Goal: Check status: Check status

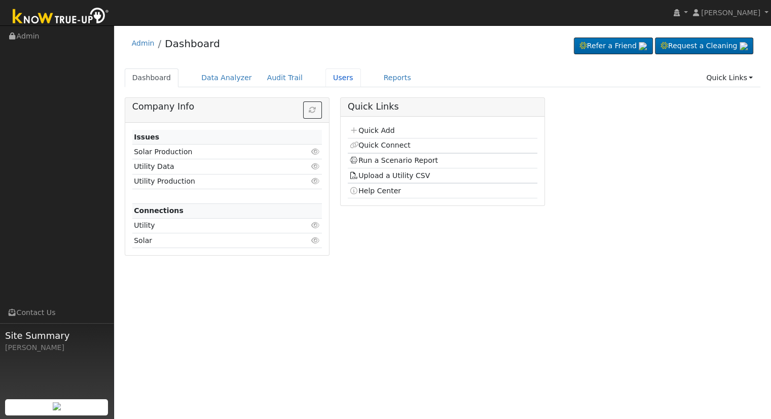
drag, startPoint x: 320, startPoint y: 80, endPoint x: 327, endPoint y: 88, distance: 10.4
click at [325, 80] on link "Users" at bounding box center [342, 77] width 35 height 19
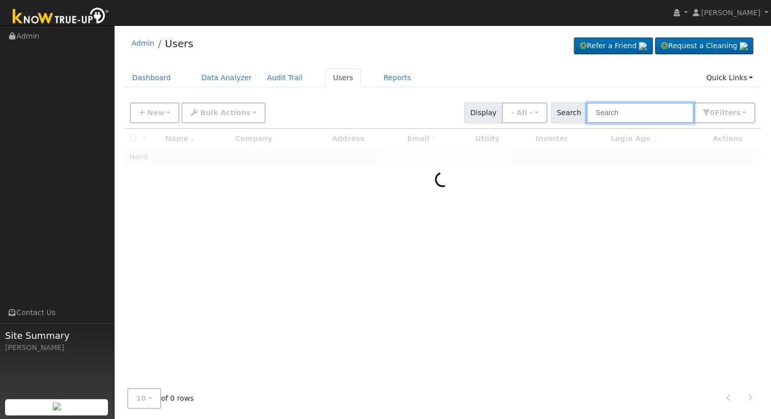
click at [624, 115] on input "text" at bounding box center [639, 112] width 107 height 21
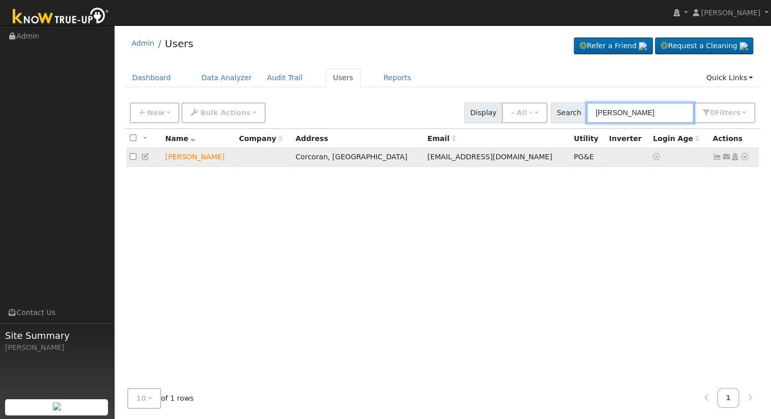
type input "manuel salinas"
click at [743, 160] on icon at bounding box center [744, 156] width 9 height 7
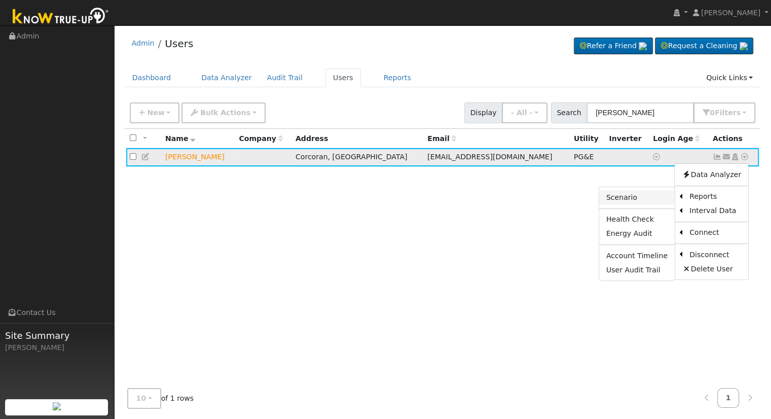
click at [647, 197] on link "Scenario" at bounding box center [636, 198] width 75 height 14
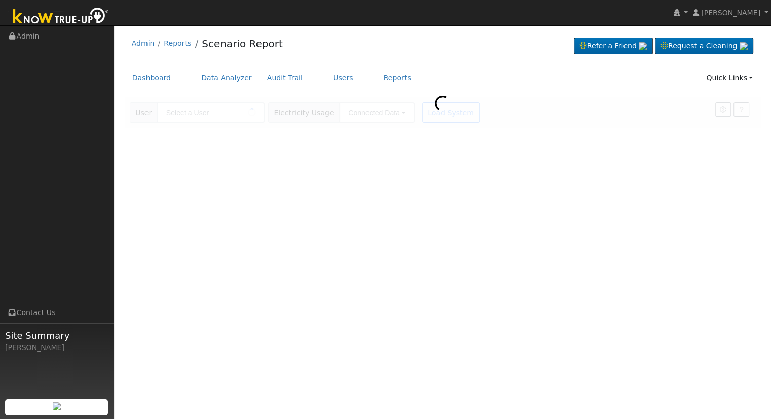
type input "[PERSON_NAME]"
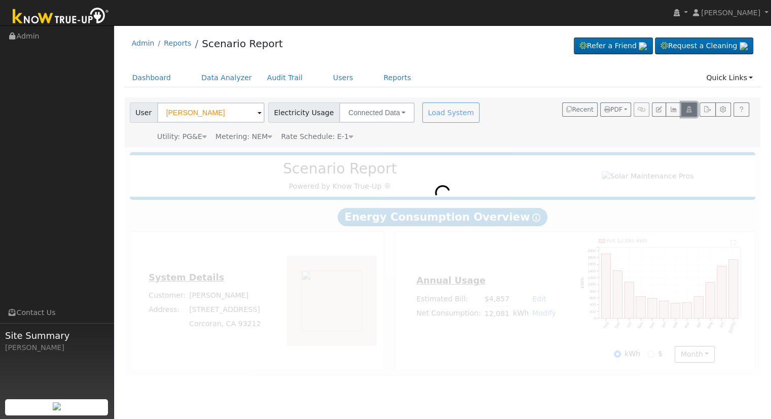
click at [688, 108] on icon "button" at bounding box center [689, 109] width 8 height 6
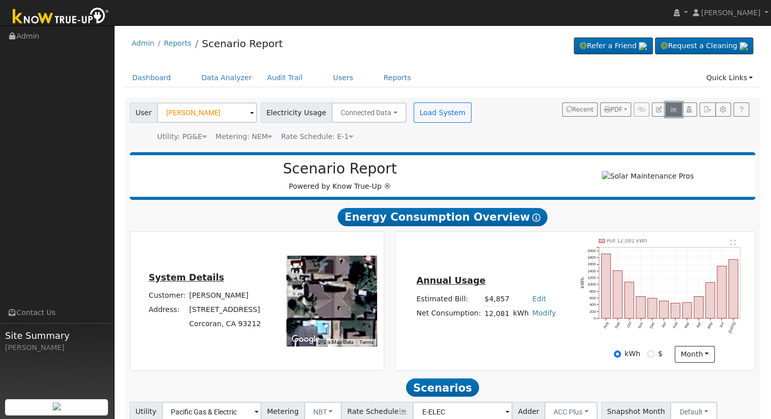
click at [675, 110] on icon "button" at bounding box center [673, 109] width 8 height 6
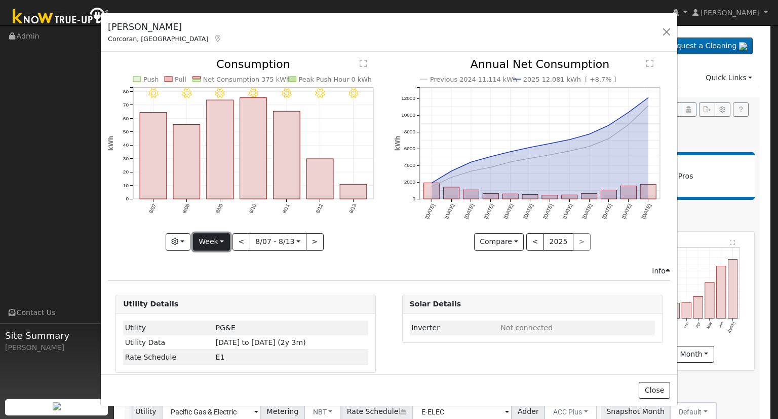
click at [213, 234] on button "Week" at bounding box center [211, 241] width 37 height 17
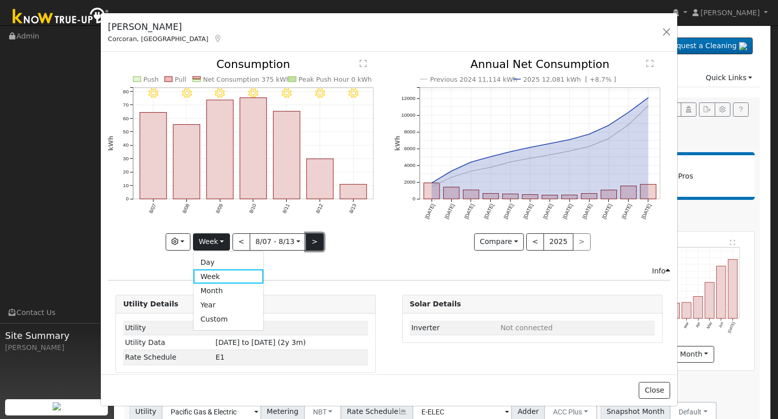
click at [309, 239] on button ">" at bounding box center [315, 241] width 18 height 17
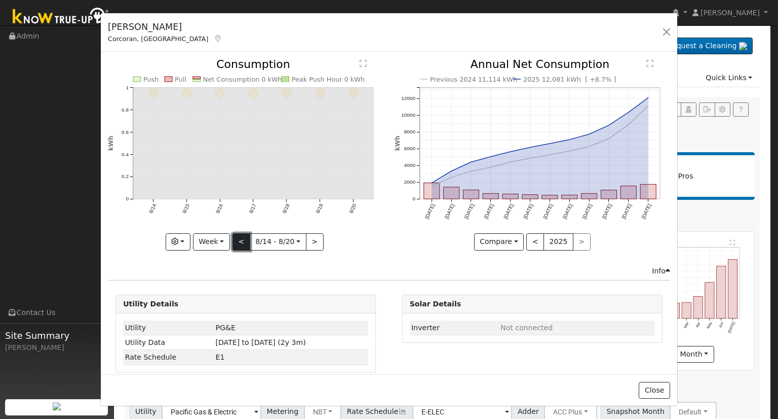
click at [235, 239] on button "<" at bounding box center [242, 241] width 18 height 17
type input "[DATE]"
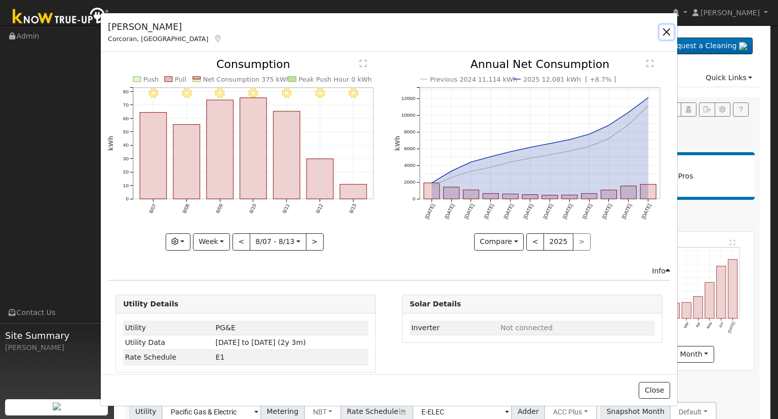
click at [667, 33] on button "button" at bounding box center [667, 32] width 14 height 14
